Goal: Task Accomplishment & Management: Use online tool/utility

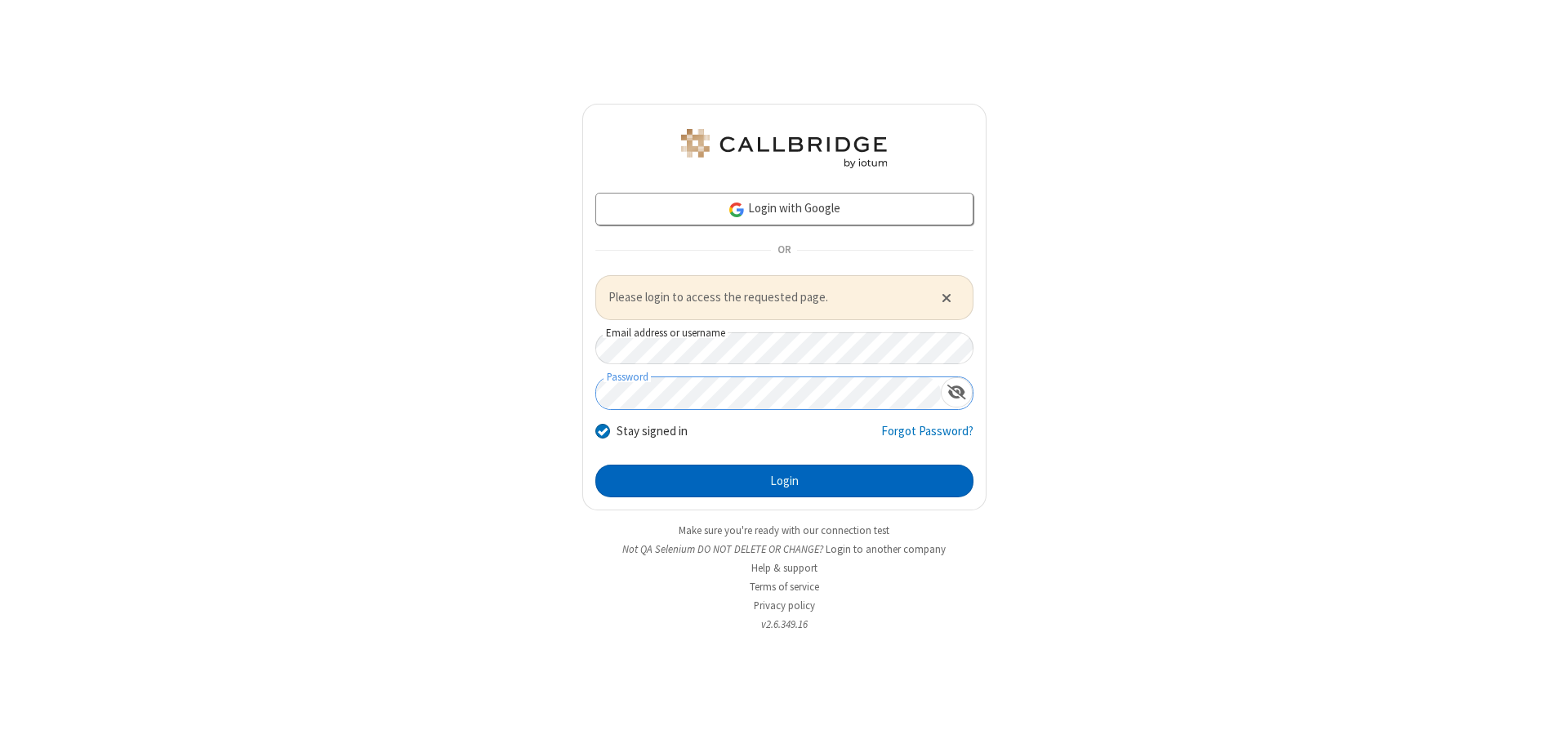
click at [784, 480] on button "Login" at bounding box center [784, 480] width 378 height 33
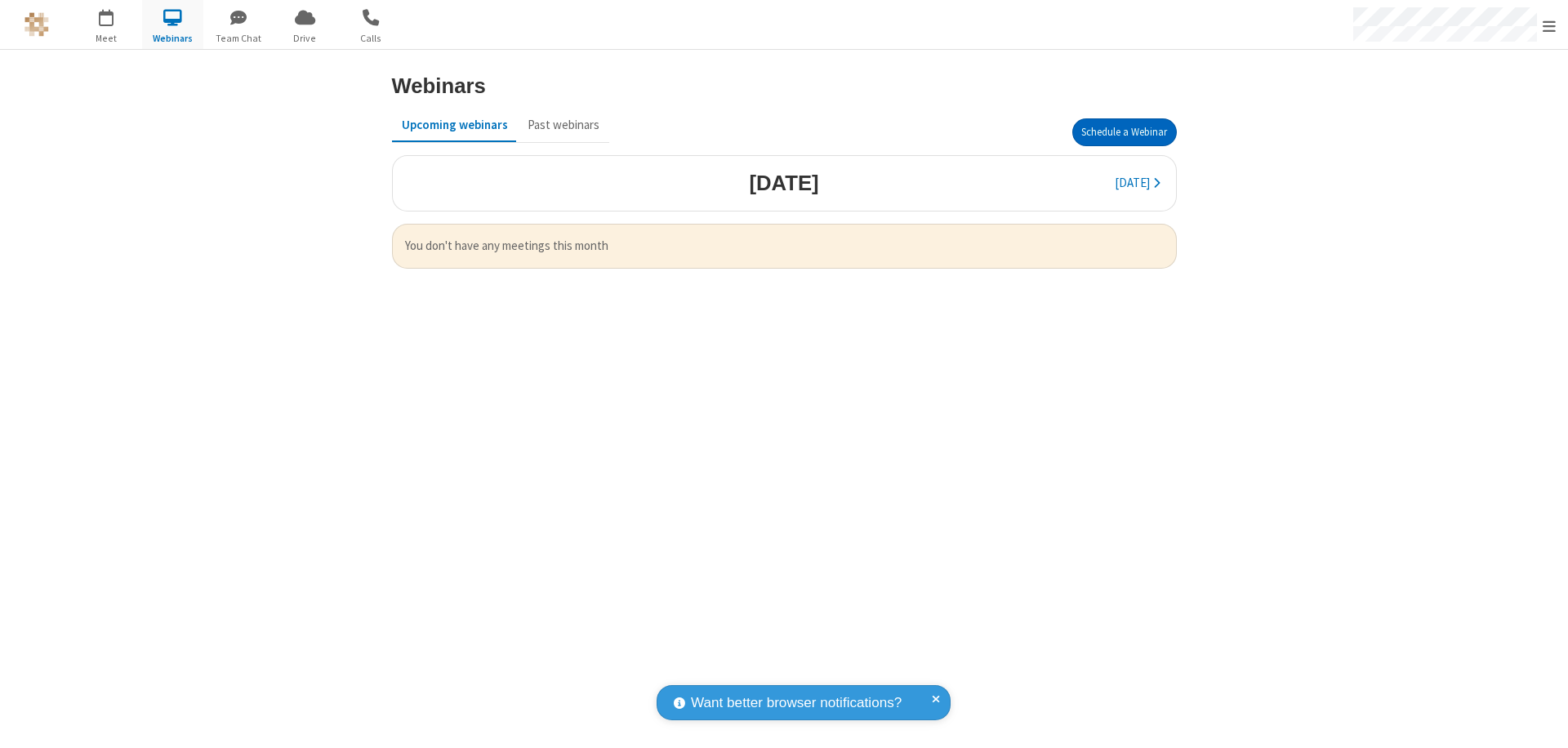
click at [1123, 132] on button "Schedule a Webinar" at bounding box center [1124, 132] width 105 height 28
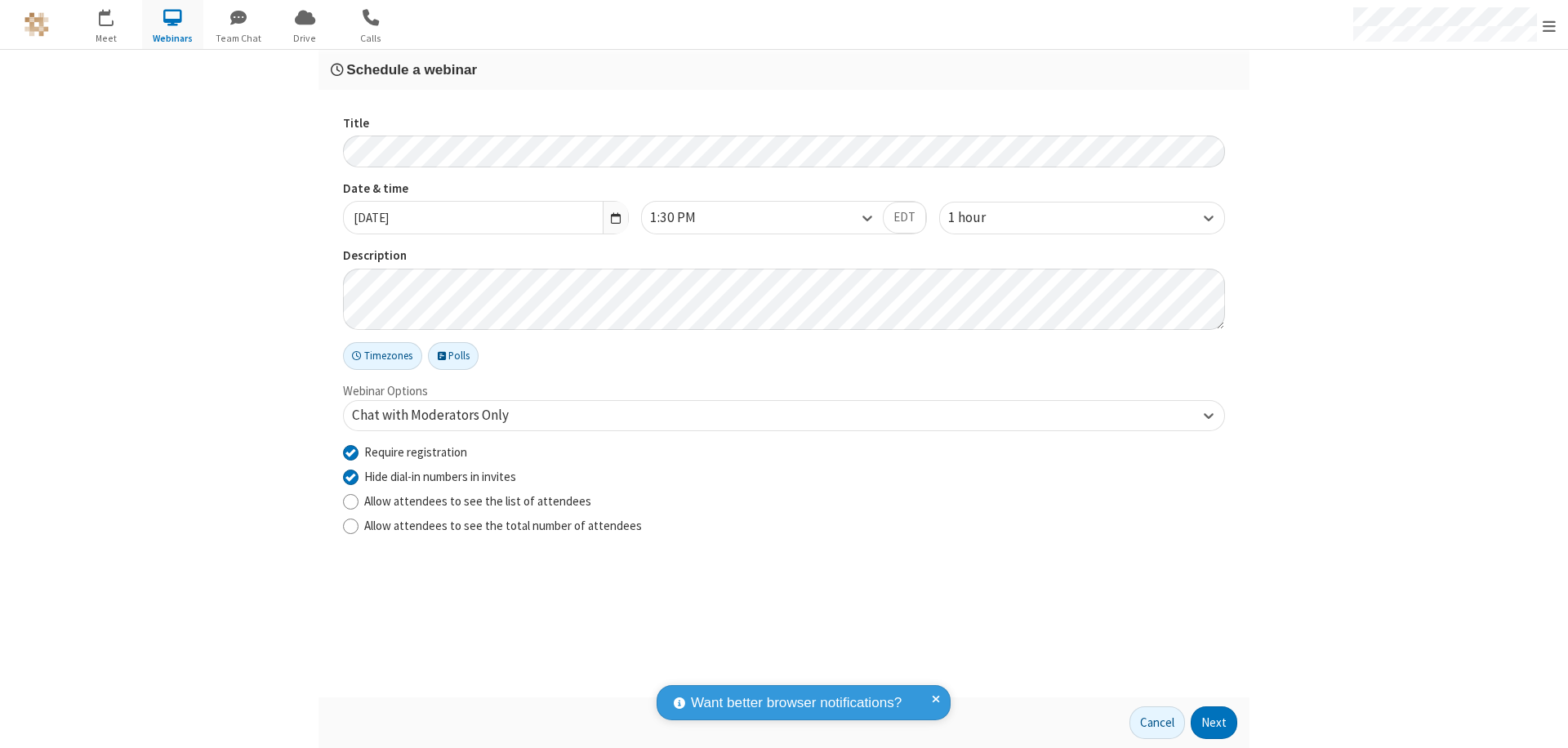
click at [351, 452] on input "Require registration" at bounding box center [350, 452] width 15 height 17
checkbox input "false"
click at [1215, 723] on button "Next" at bounding box center [1214, 723] width 47 height 33
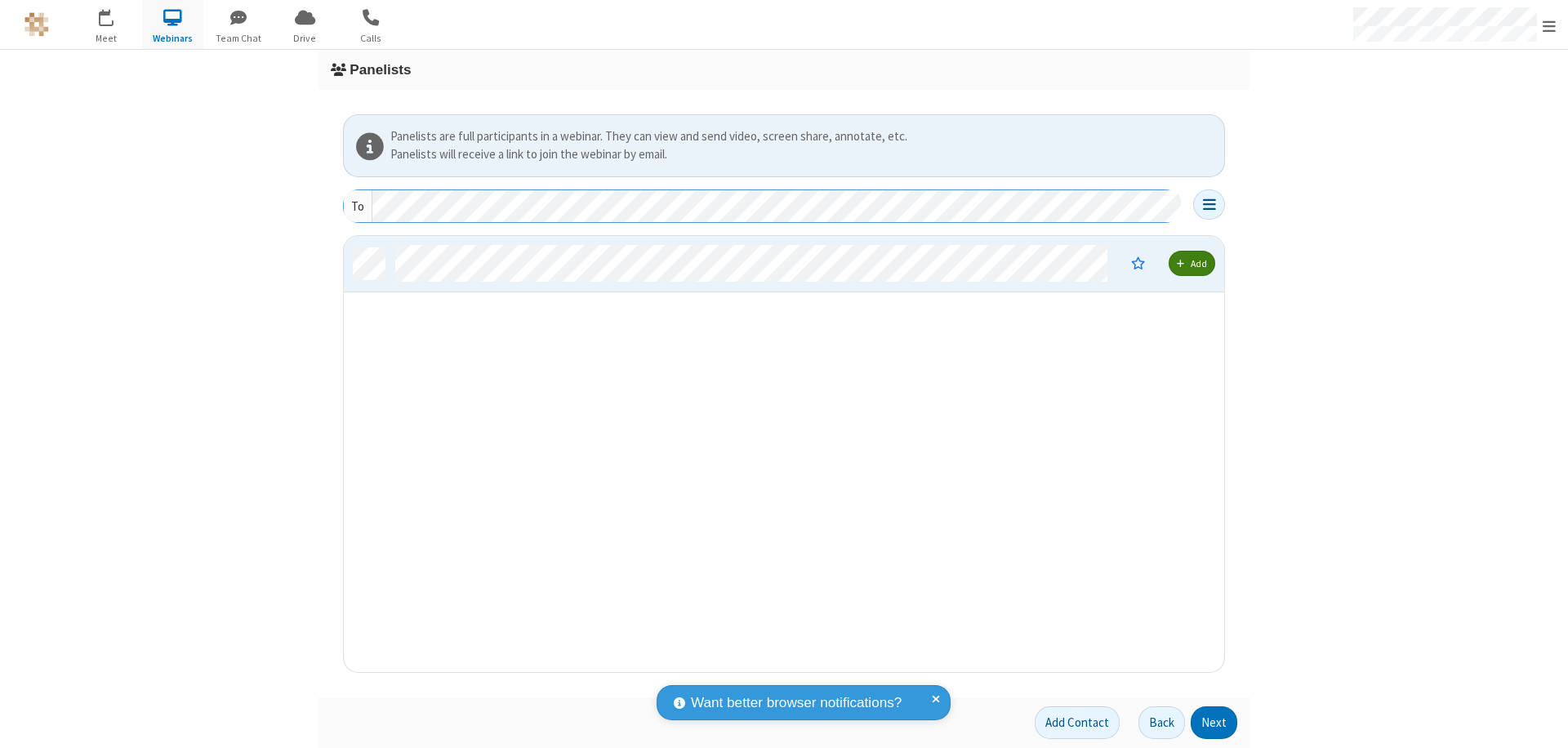
scroll to position [424, 868]
click at [1215, 723] on button "Next" at bounding box center [1214, 723] width 47 height 33
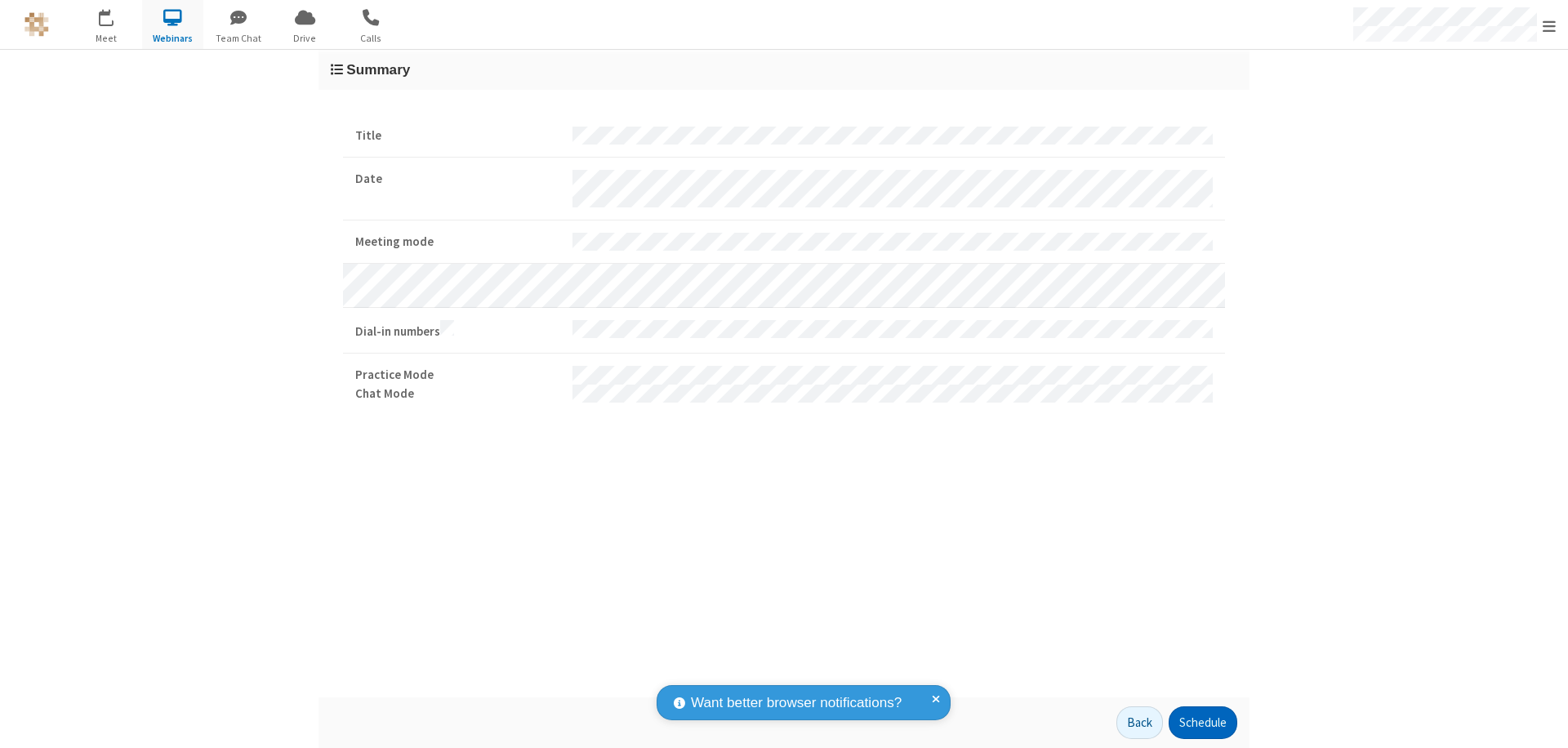
click at [1202, 723] on button "Schedule" at bounding box center [1202, 723] width 69 height 33
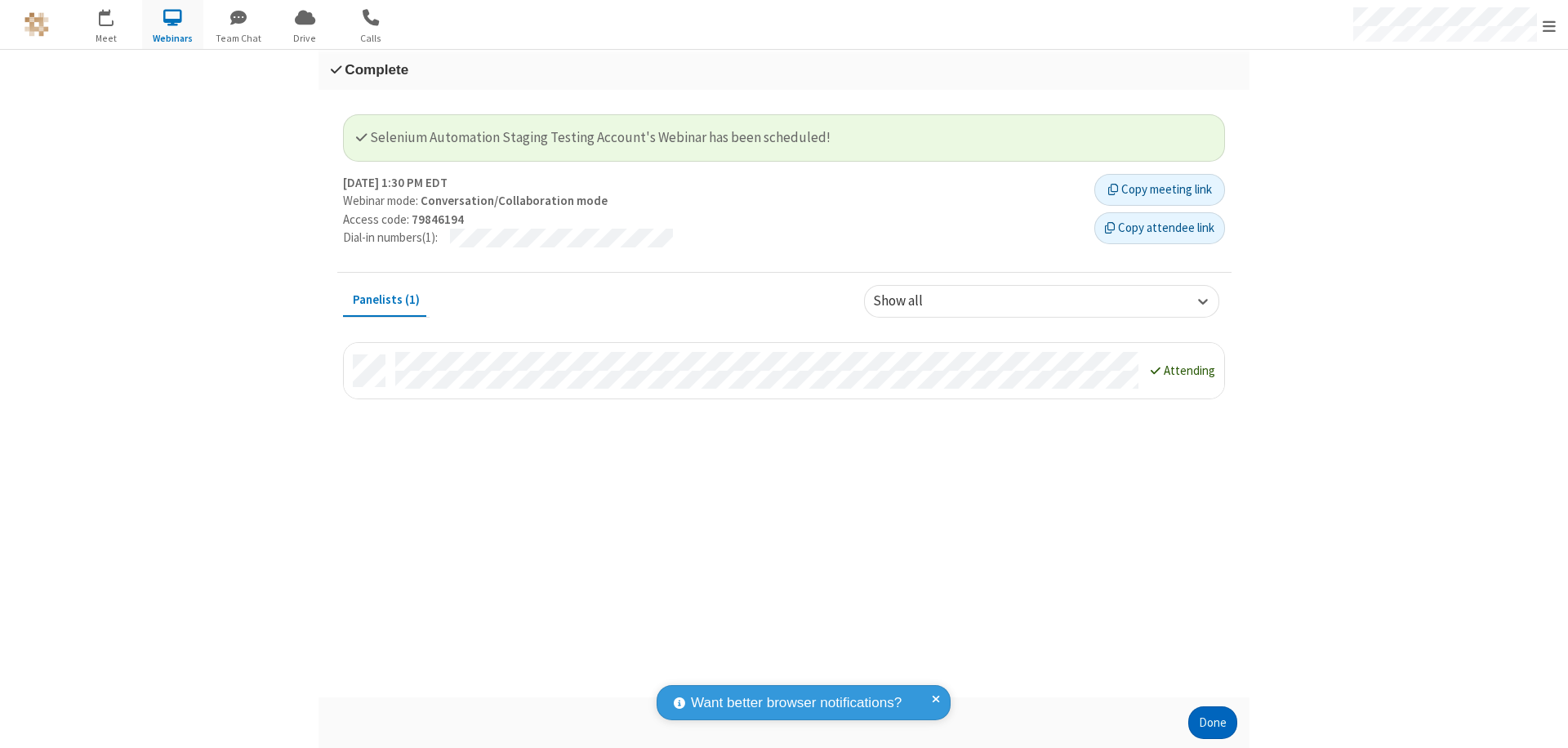
click at [1213, 723] on button "Done" at bounding box center [1212, 723] width 49 height 33
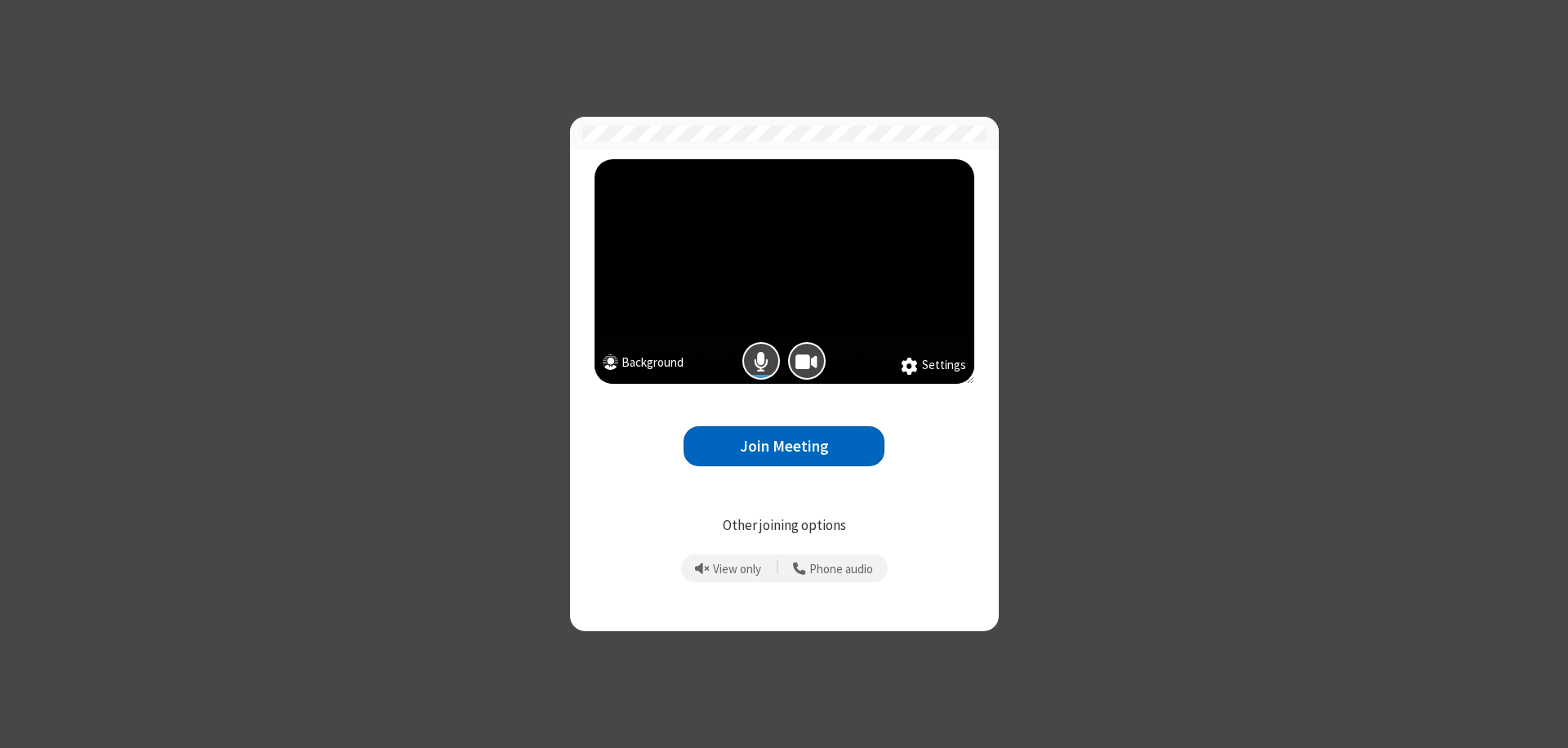
click at [784, 446] on button "Join Meeting" at bounding box center [784, 446] width 201 height 40
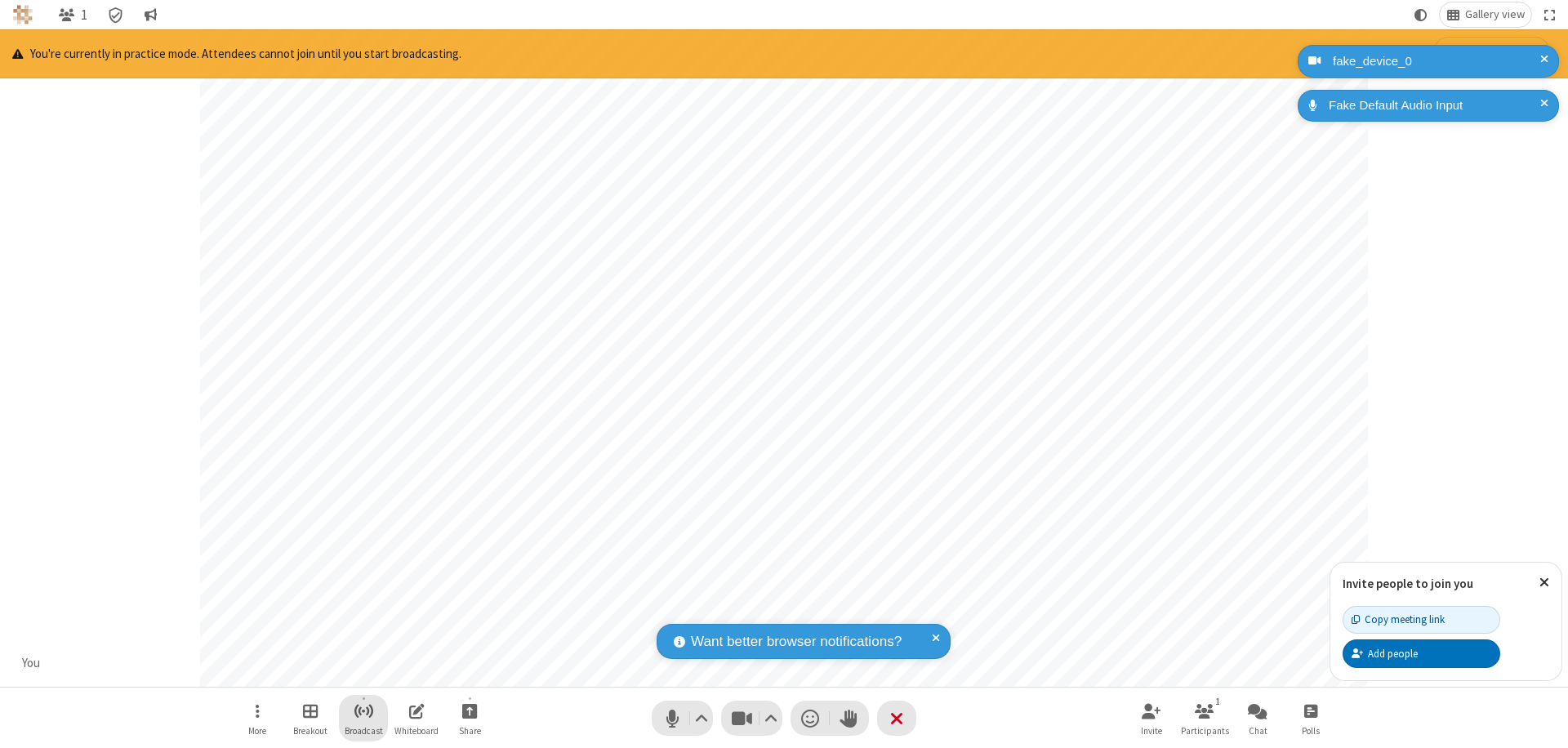
click at [362, 710] on span "Start broadcast" at bounding box center [363, 710] width 21 height 21
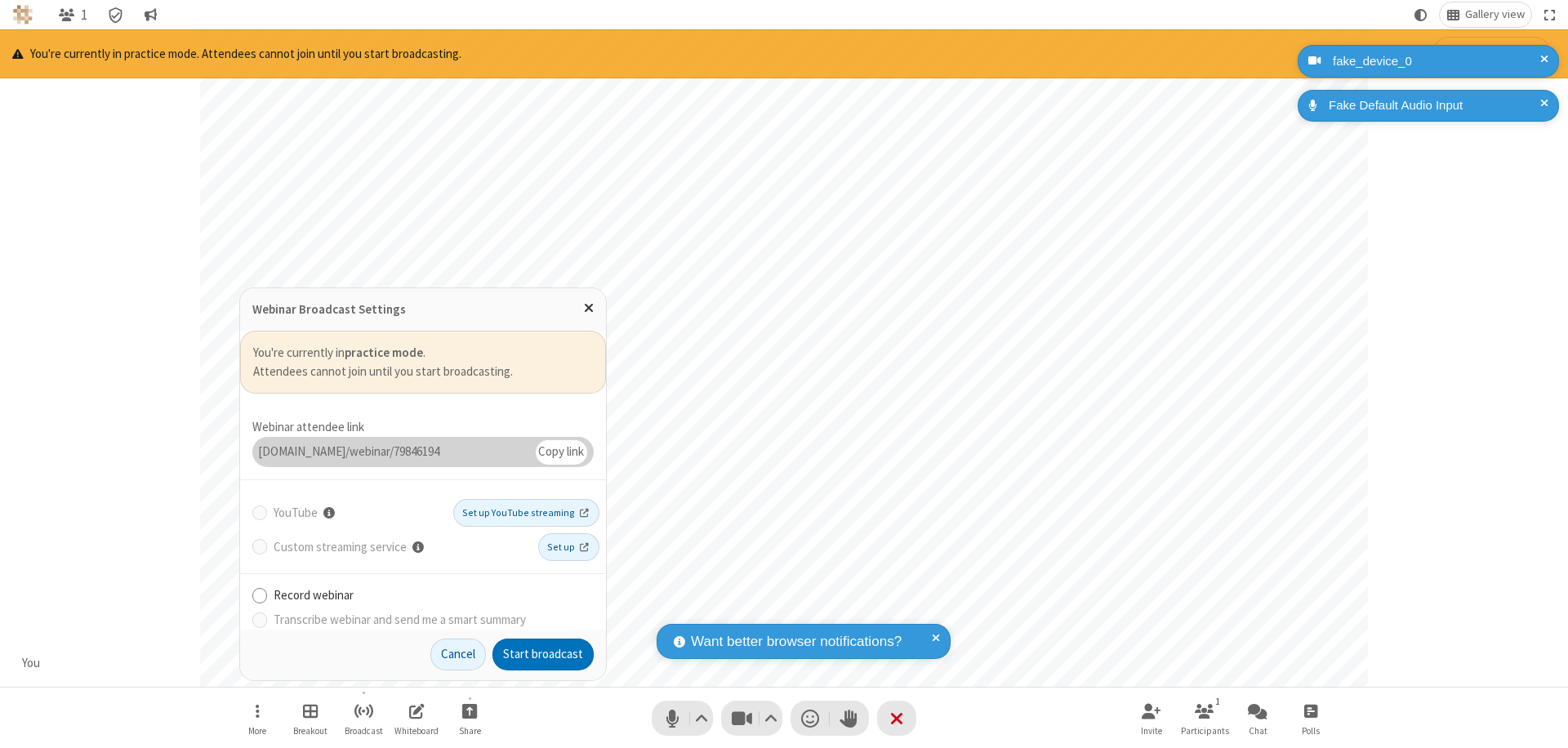
click at [543, 654] on button "Start broadcast" at bounding box center [543, 655] width 101 height 33
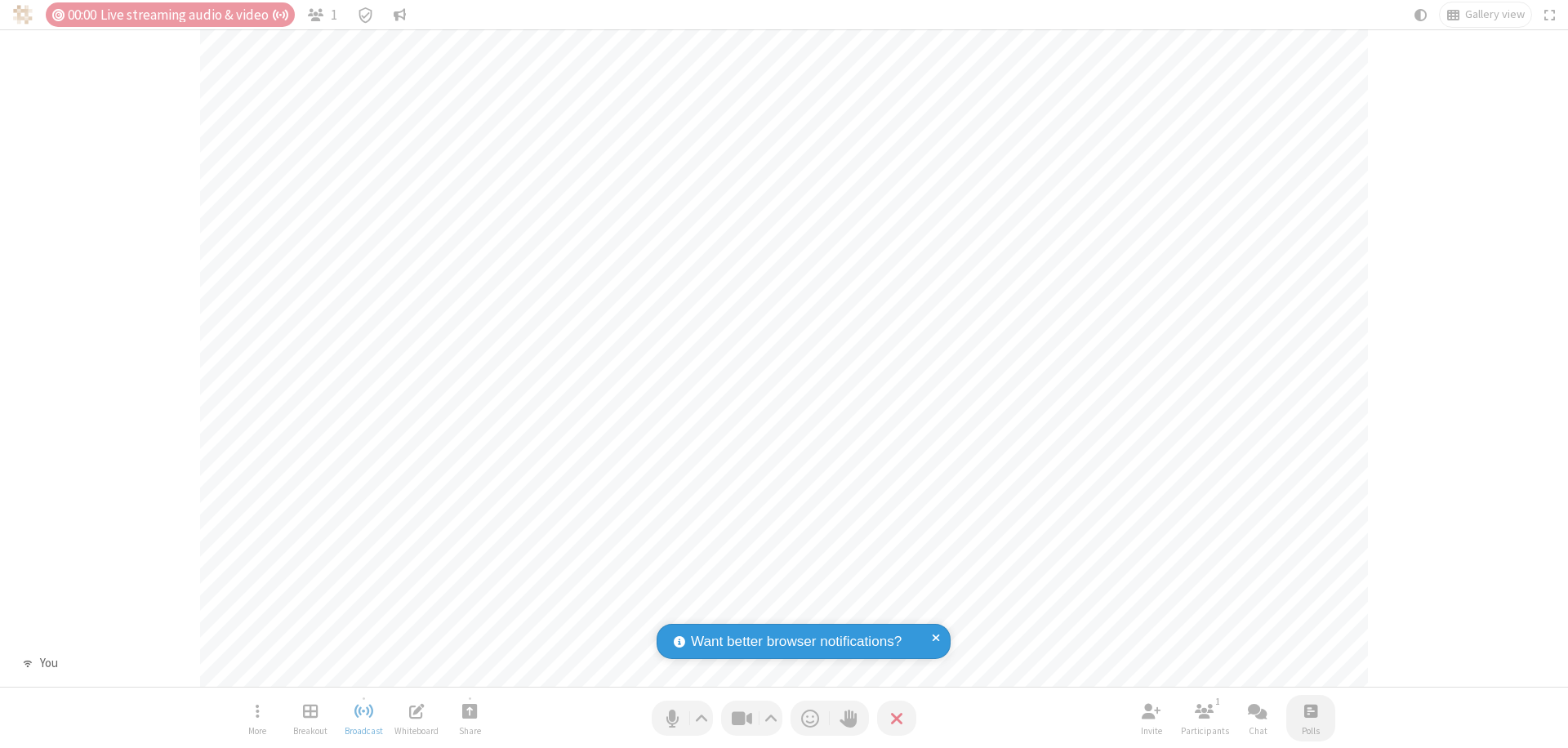
click at [1309, 710] on span "Open poll" at bounding box center [1310, 710] width 13 height 21
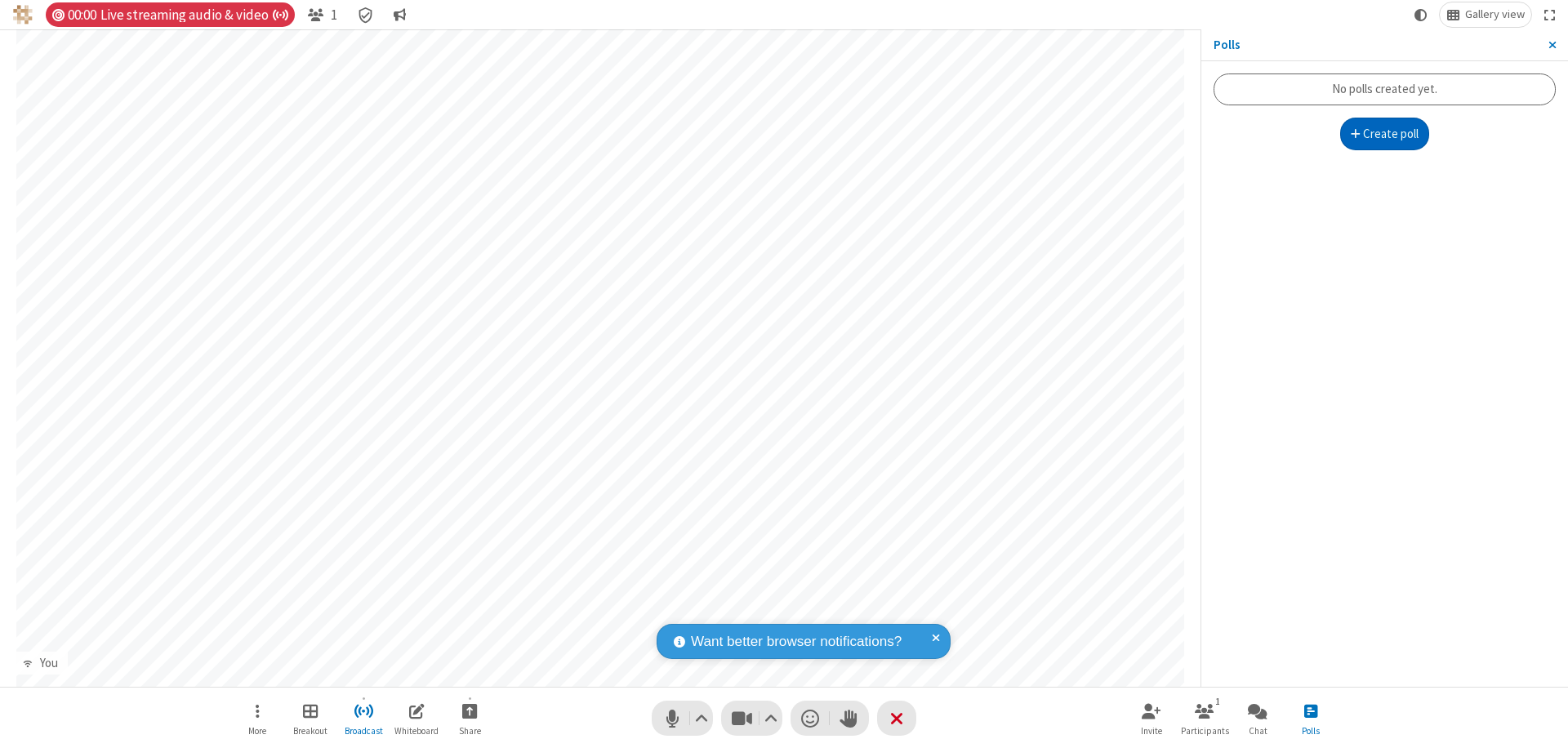
click at [1384, 134] on button "Create poll" at bounding box center [1385, 133] width 89 height 33
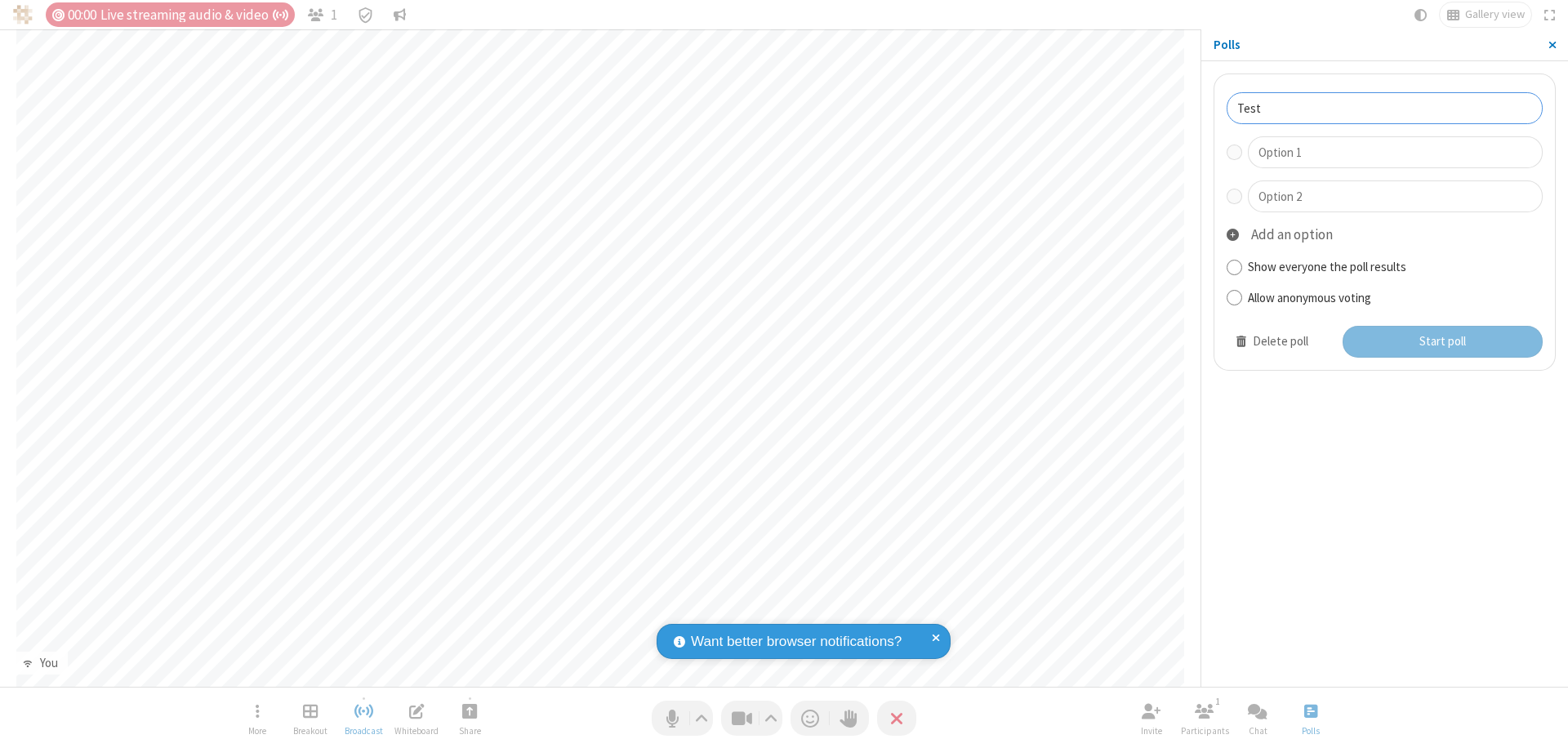
type input "Test"
type input "Yes"
type input "No"
click at [1441, 342] on button "Start poll" at bounding box center [1443, 342] width 201 height 33
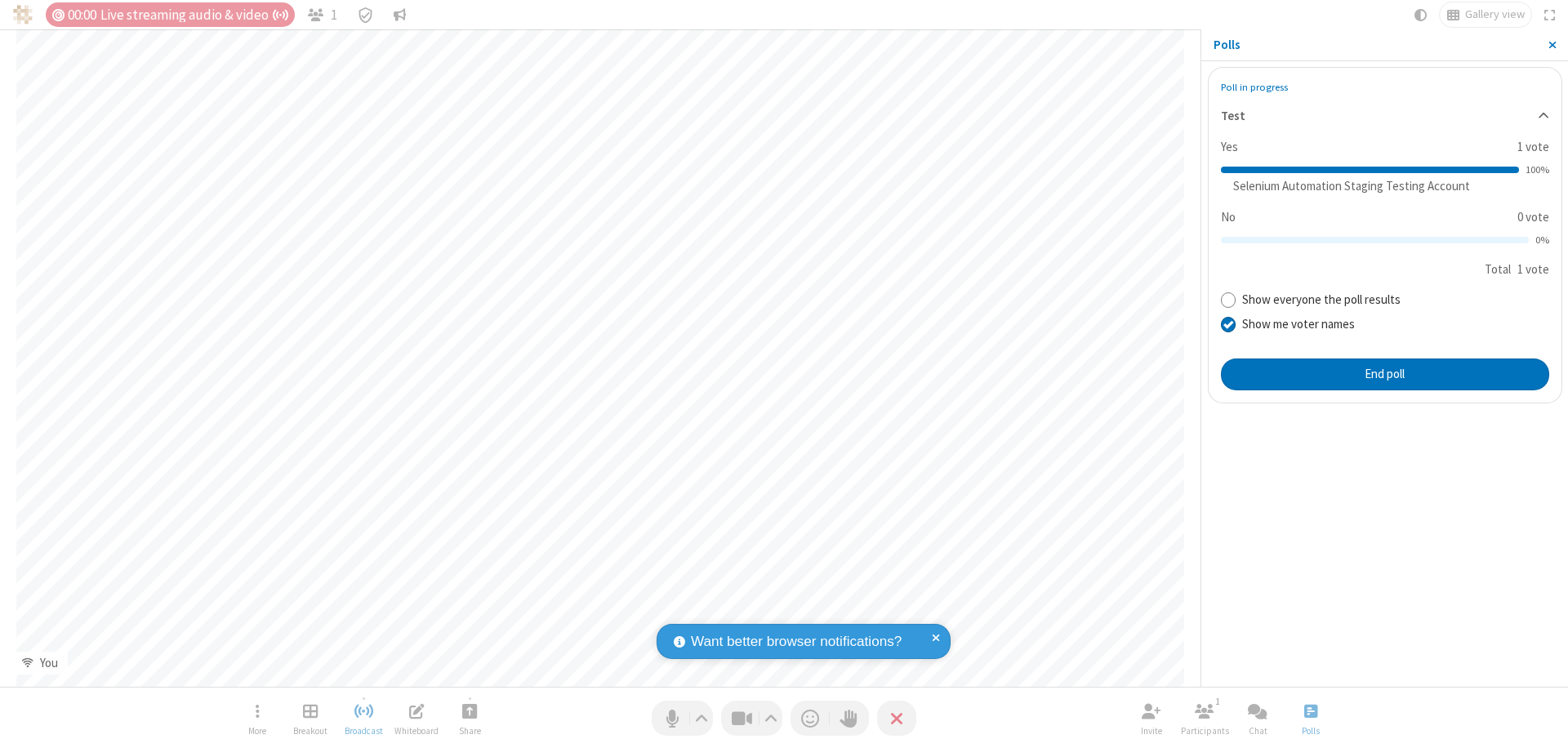
click at [1552, 45] on span "Close sidebar" at bounding box center [1552, 45] width 8 height 13
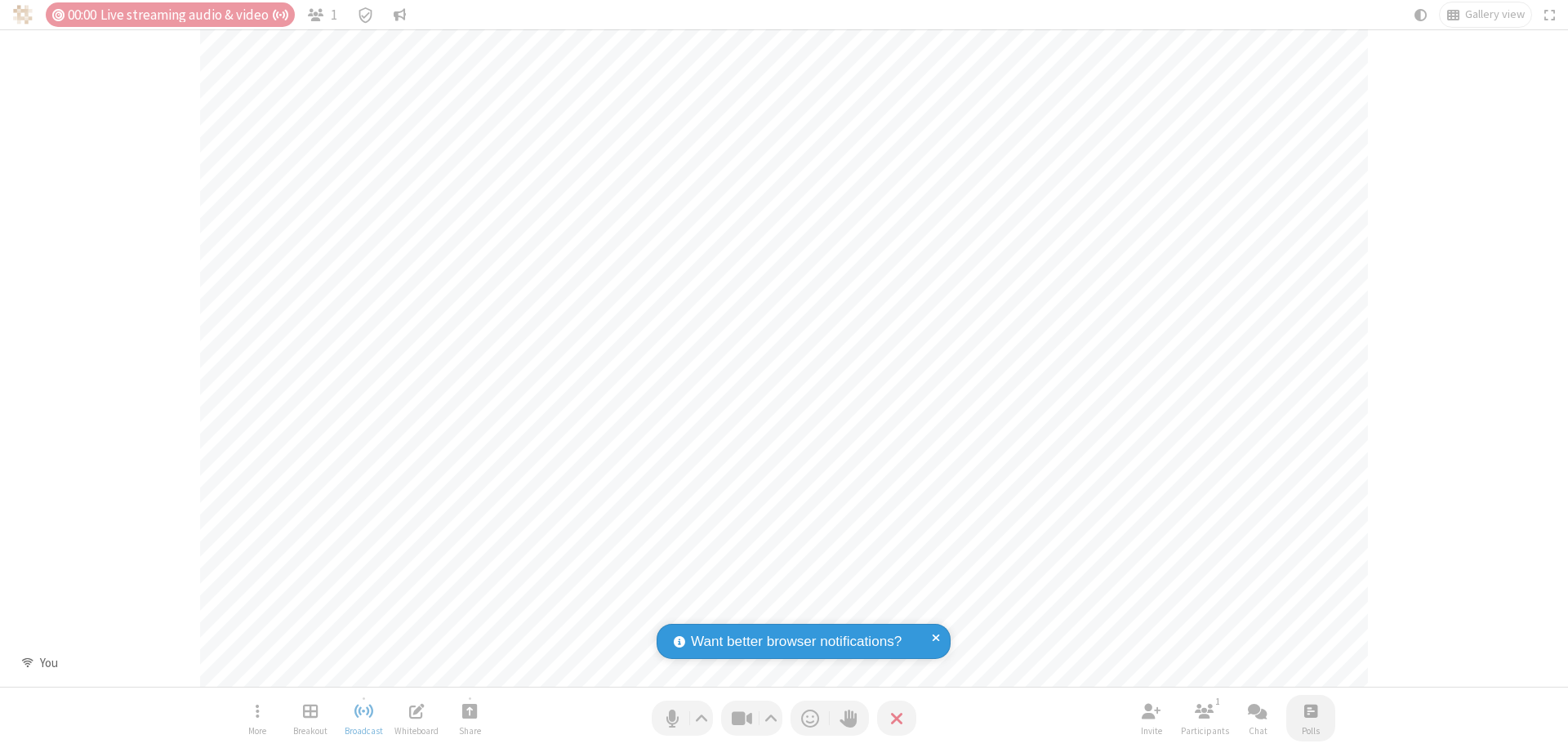
click at [1309, 710] on span "Open poll" at bounding box center [1310, 710] width 13 height 21
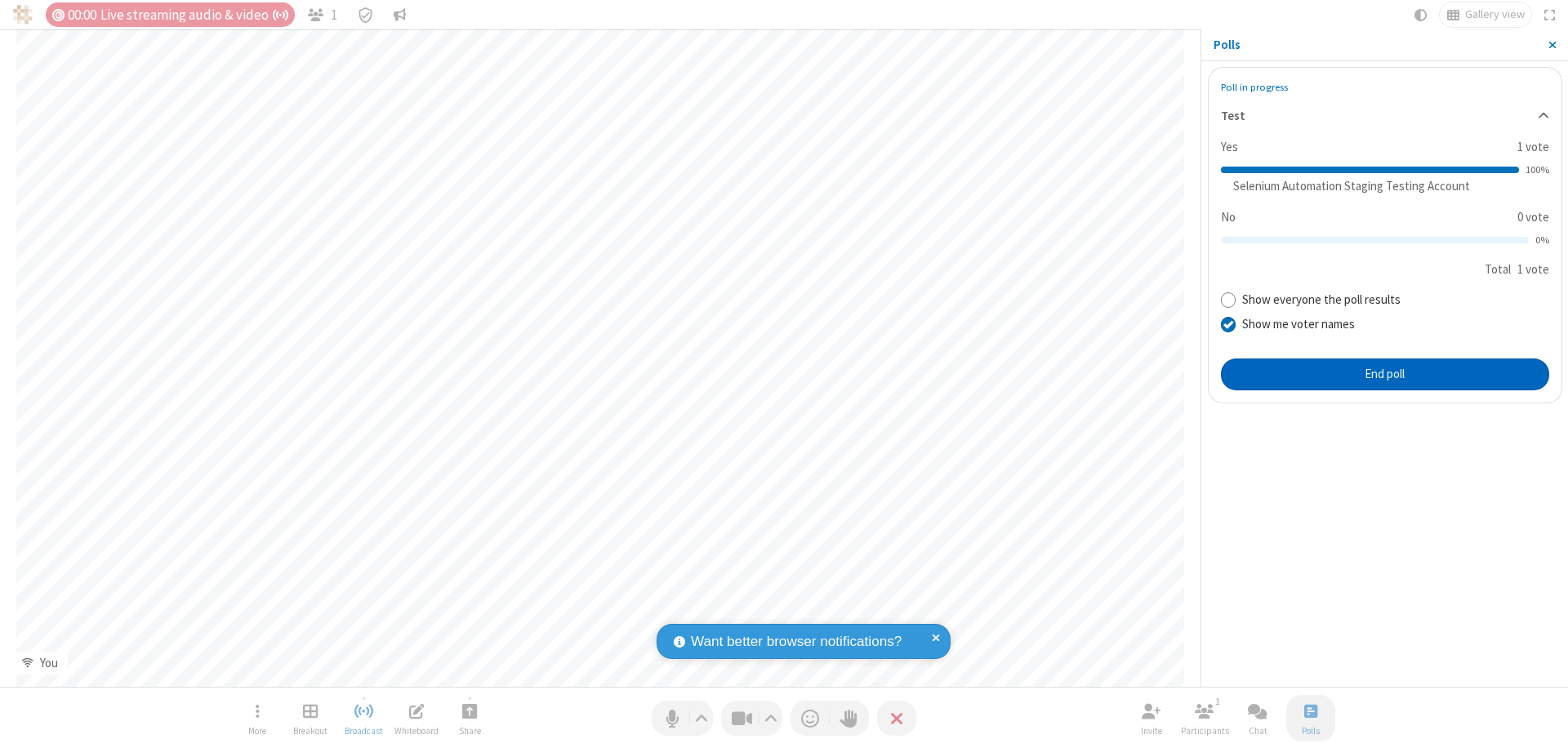
click at [1384, 374] on button "End poll" at bounding box center [1385, 375] width 328 height 33
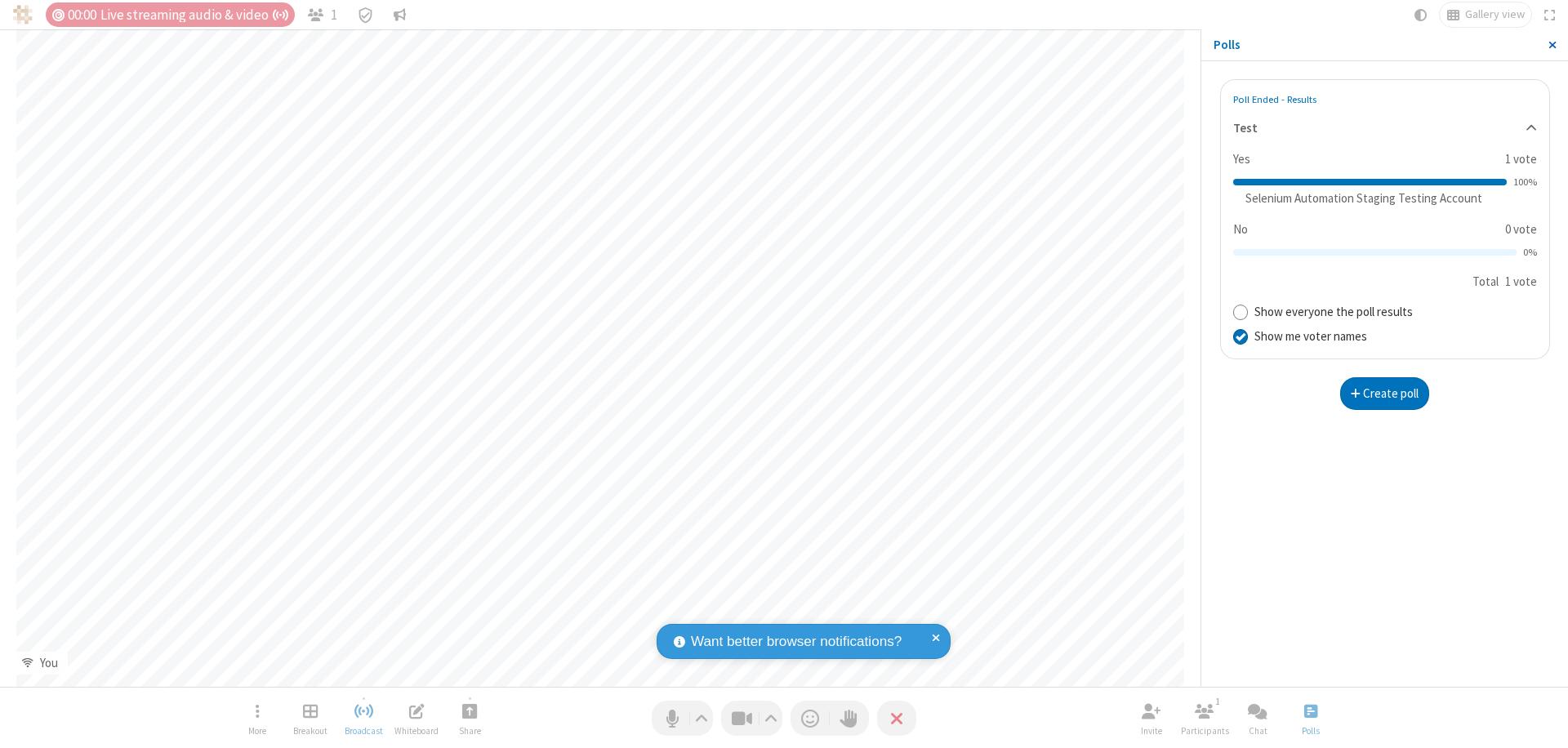
click at [1552, 45] on span "Close sidebar" at bounding box center [1552, 45] width 8 height 13
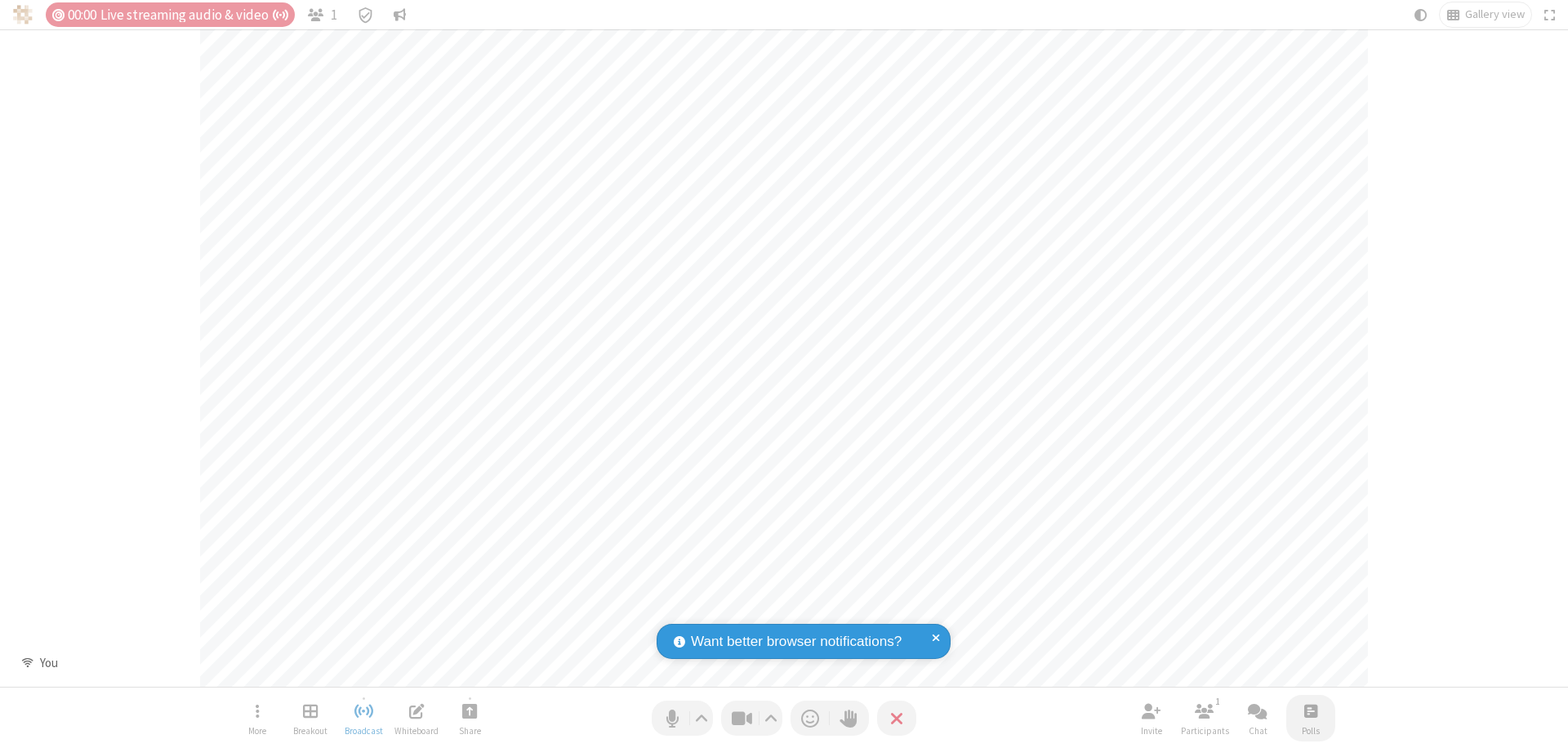
click at [1309, 710] on span "Open poll" at bounding box center [1310, 710] width 13 height 21
